Goal: Check status

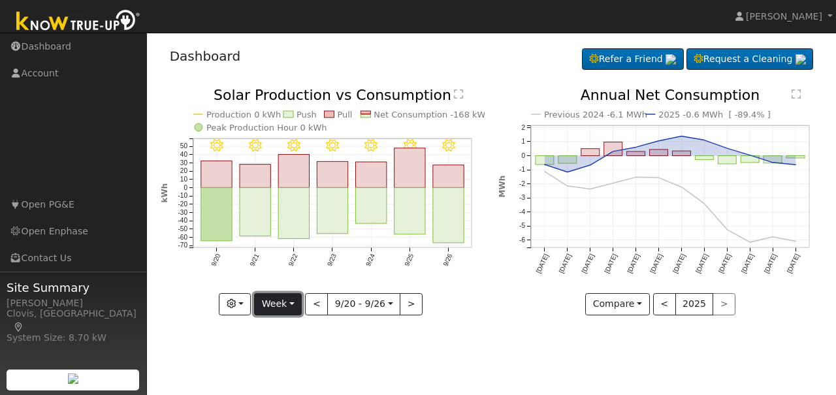
click at [291, 306] on button "Week" at bounding box center [278, 304] width 48 height 22
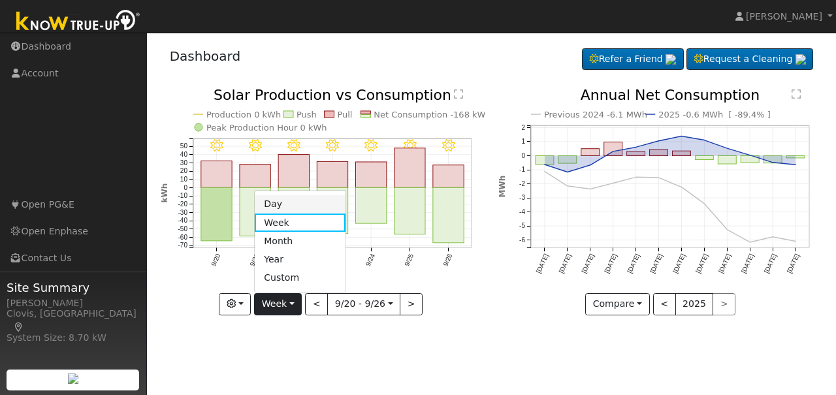
click at [285, 204] on link "Day" at bounding box center [300, 204] width 91 height 18
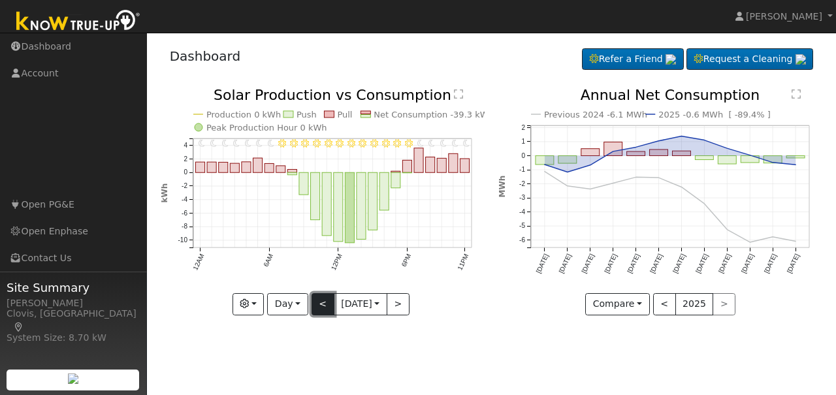
click at [317, 306] on button "<" at bounding box center [322, 304] width 23 height 22
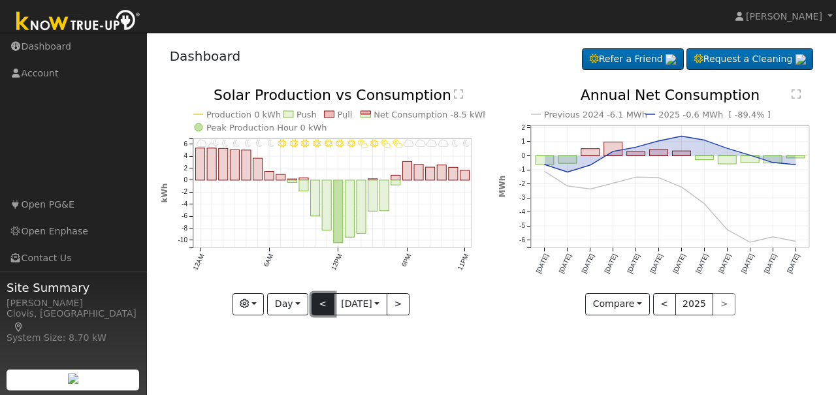
click at [317, 306] on button "<" at bounding box center [322, 304] width 23 height 22
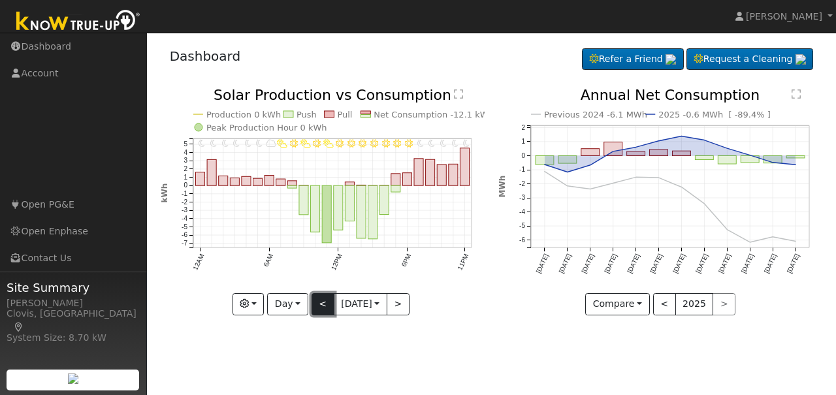
click at [317, 306] on button "<" at bounding box center [322, 304] width 23 height 22
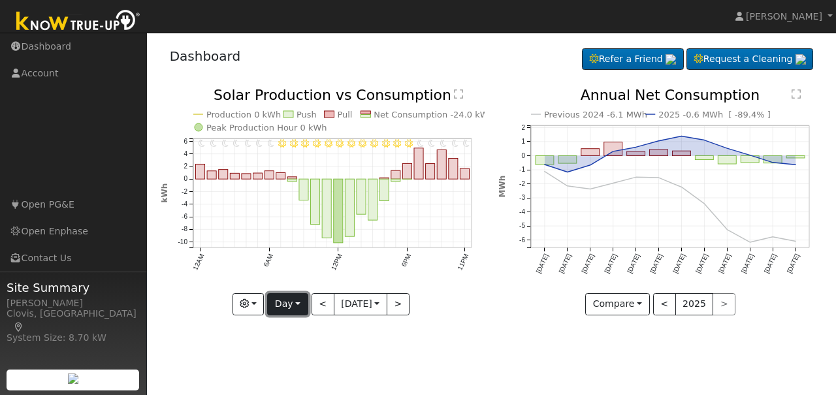
click at [294, 307] on button "Day" at bounding box center [287, 304] width 40 height 22
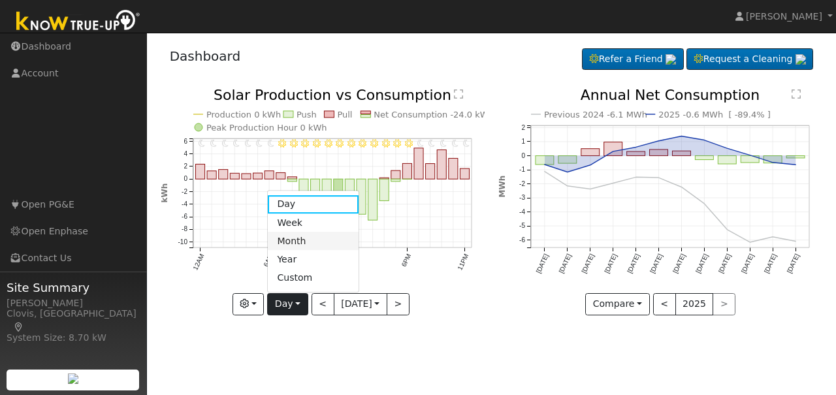
click at [288, 234] on link "Month" at bounding box center [313, 241] width 91 height 18
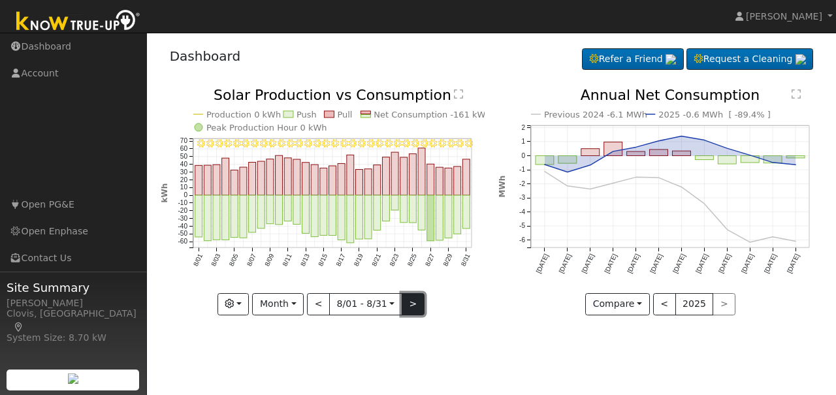
click at [408, 304] on button ">" at bounding box center [412, 304] width 23 height 22
type input "[DATE]"
